Goal: Navigation & Orientation: Find specific page/section

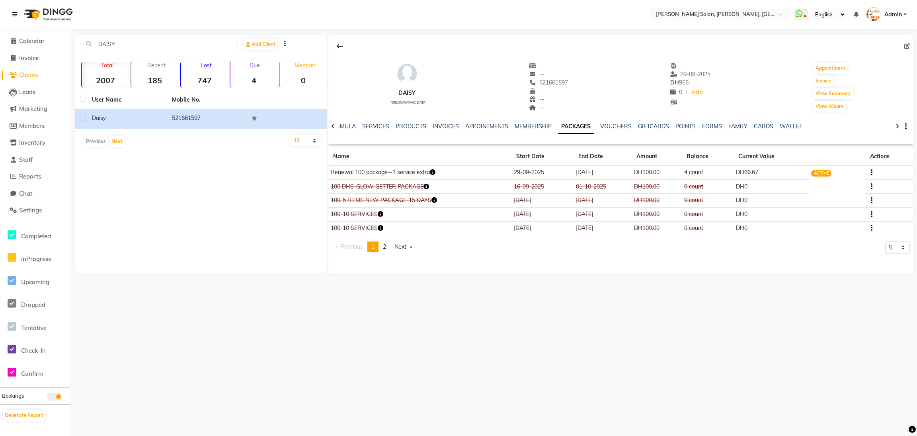
click at [15, 14] on icon at bounding box center [14, 15] width 5 height 6
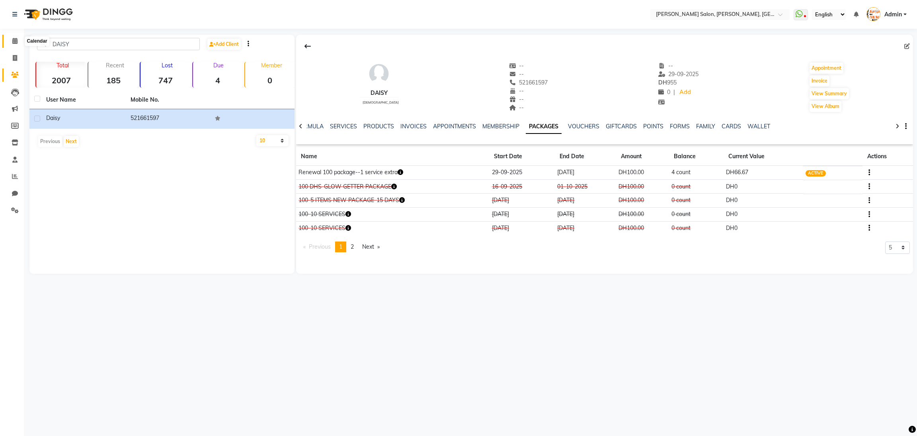
click at [16, 41] on icon at bounding box center [14, 41] width 5 height 6
